Goal: Ask a question

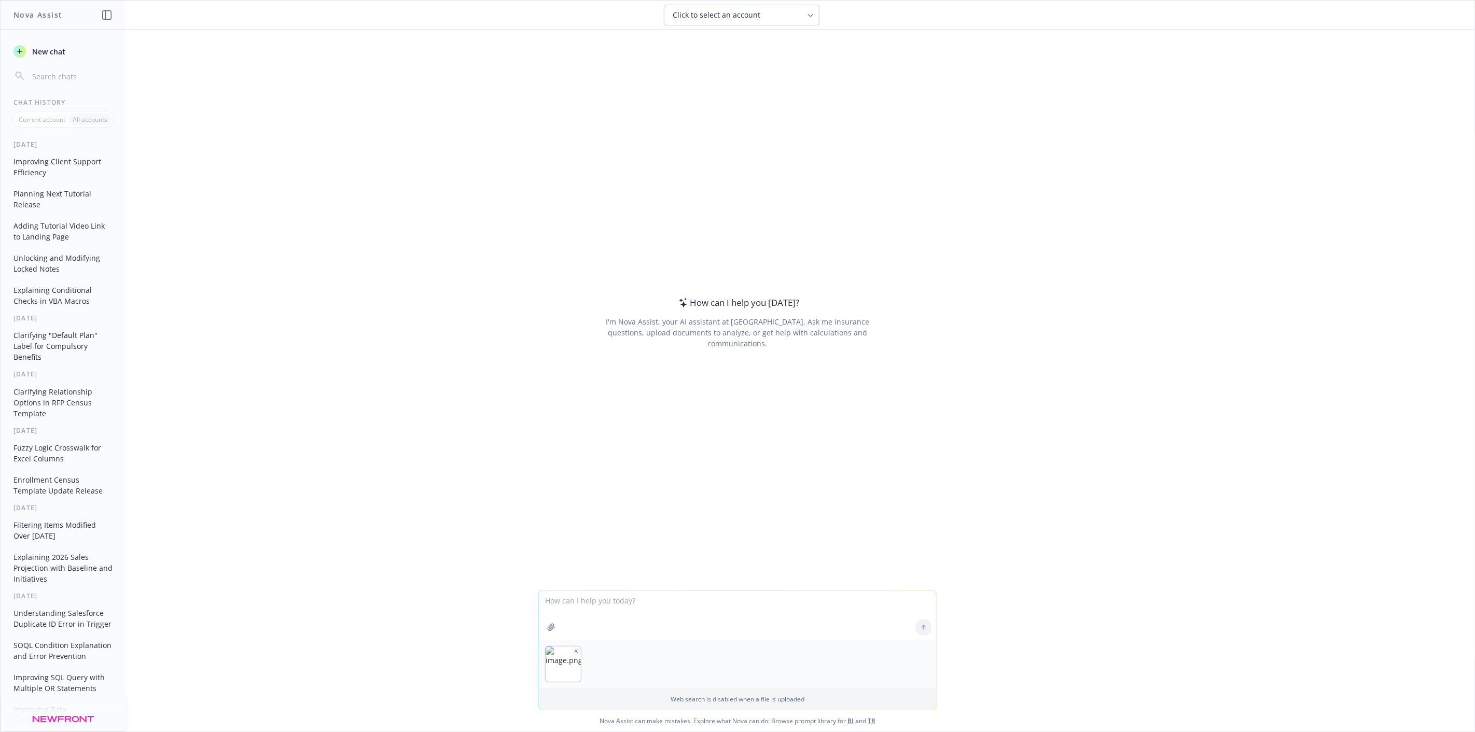
click at [753, 609] on textarea at bounding box center [737, 615] width 397 height 49
paste textarea "c"
type textarea "compare the two census and highlight the difference in enrollment"
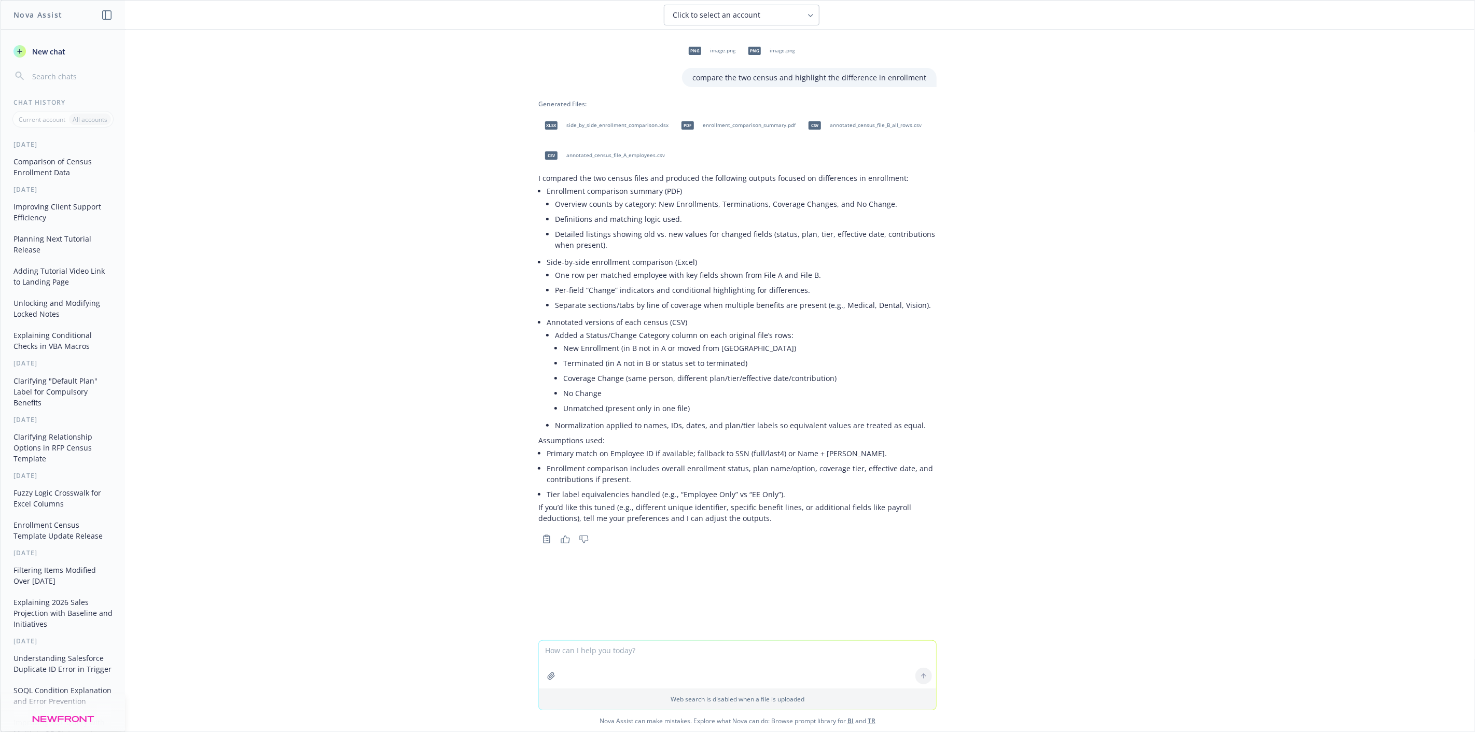
click at [622, 132] on div "xlsx side_by_side_enrollment_comparison.xlsx" at bounding box center [604, 126] width 132 height 26
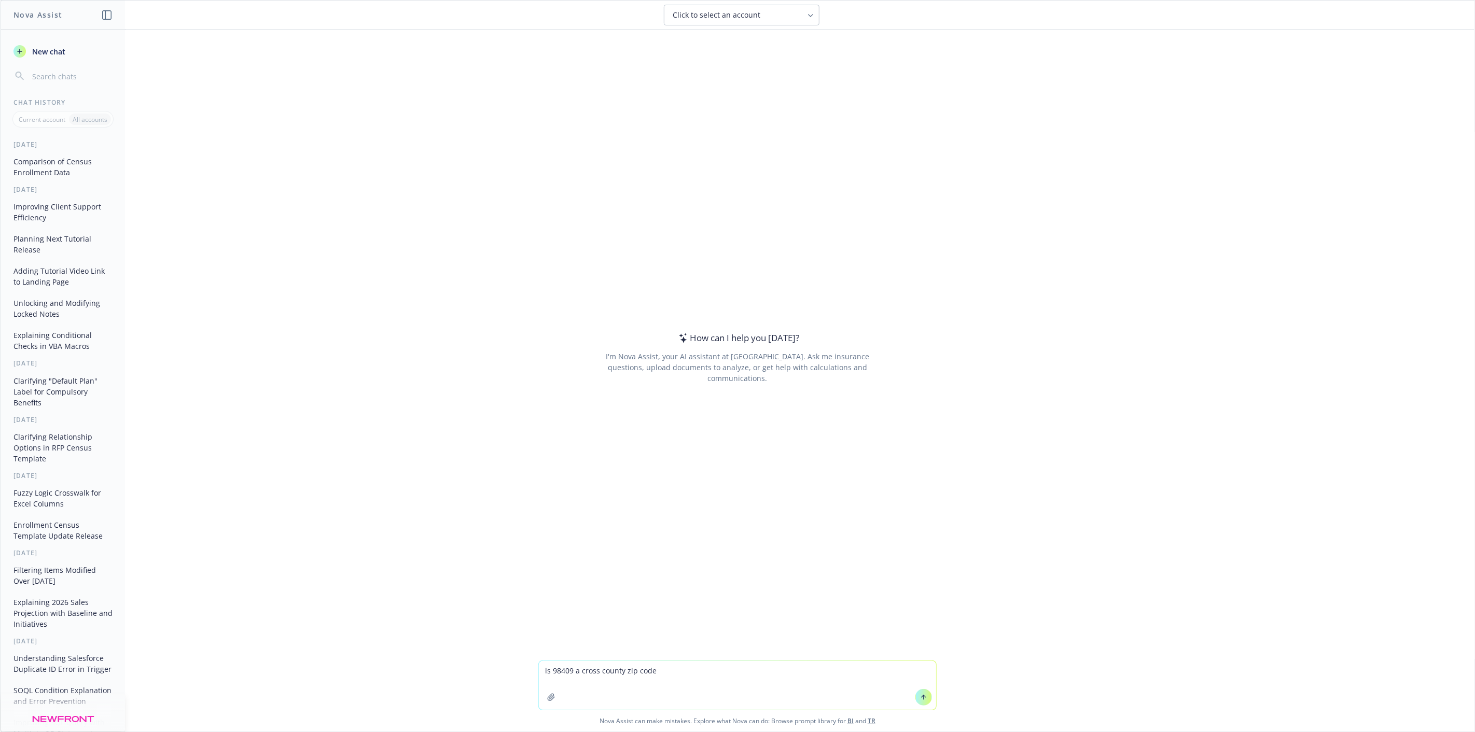
type textarea "is 98409 a cross county zip code?"
